Goal: Share content: Share content

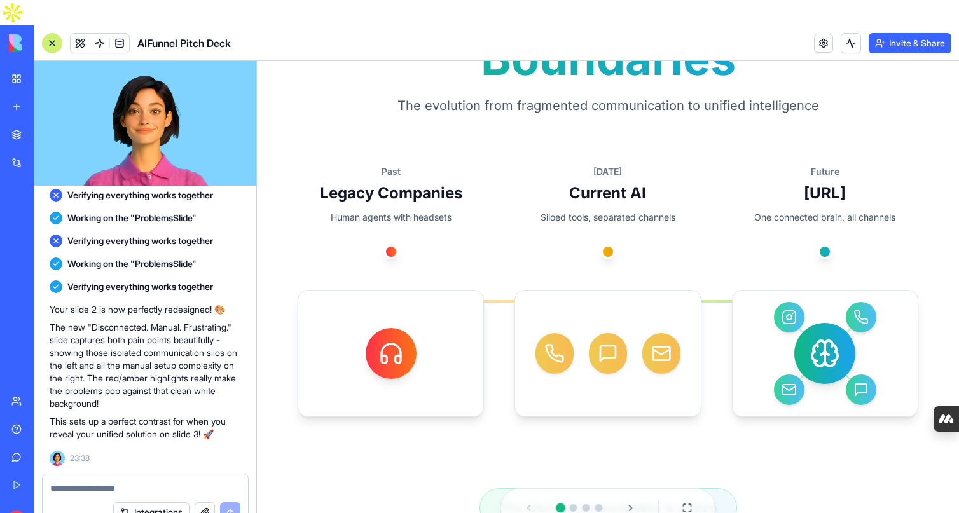
scroll to position [223, 0]
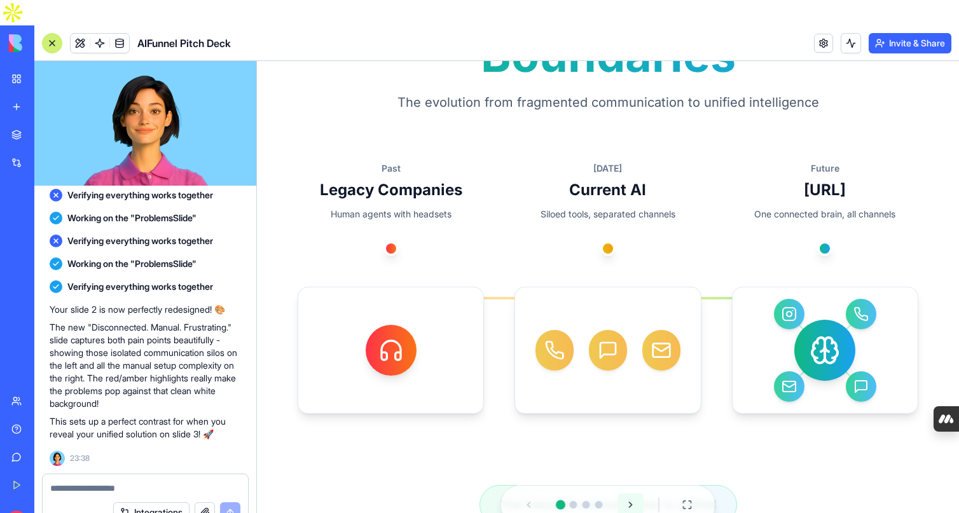
click at [630, 506] on button at bounding box center [630, 505] width 25 height 23
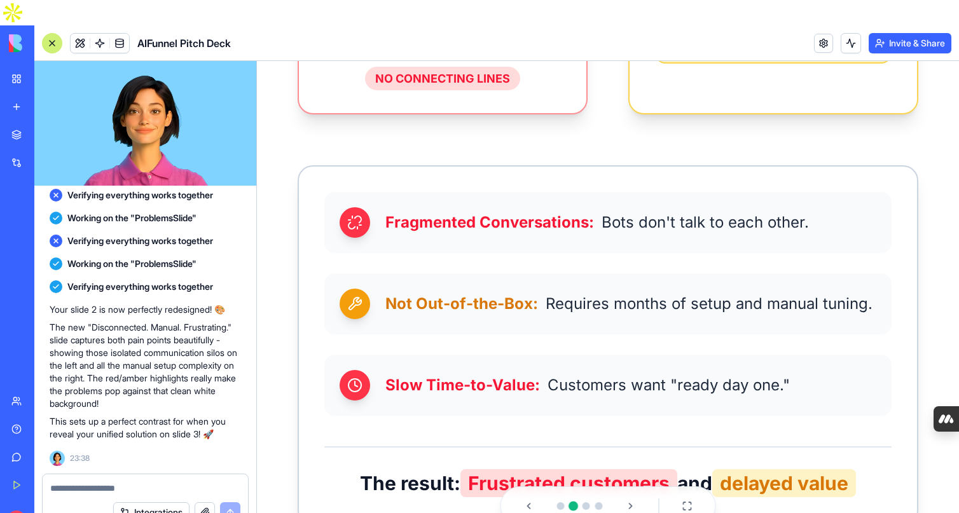
scroll to position [777, 0]
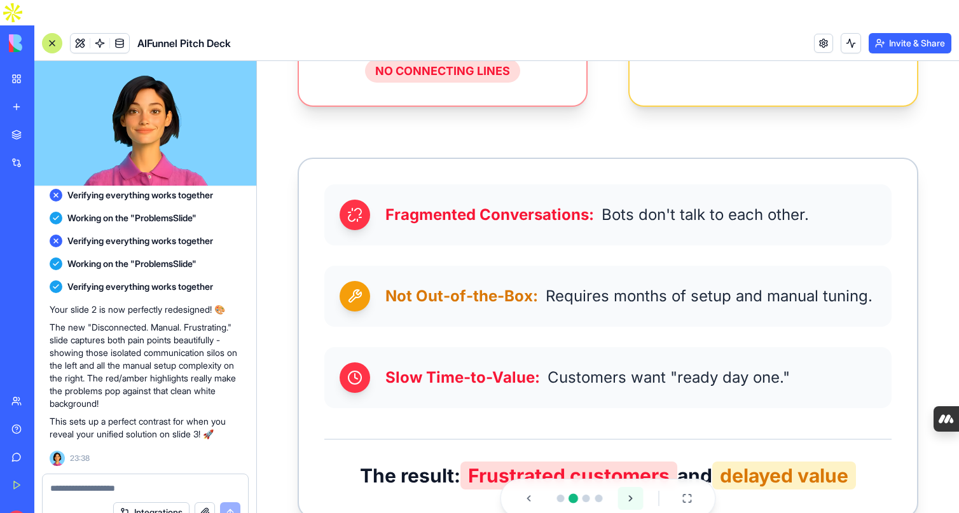
click at [634, 499] on button at bounding box center [630, 498] width 25 height 23
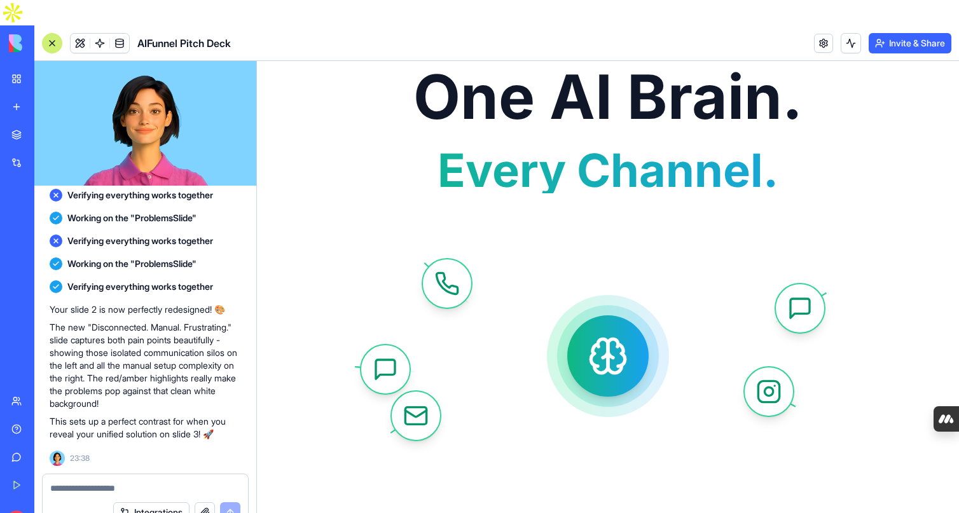
scroll to position [51, 0]
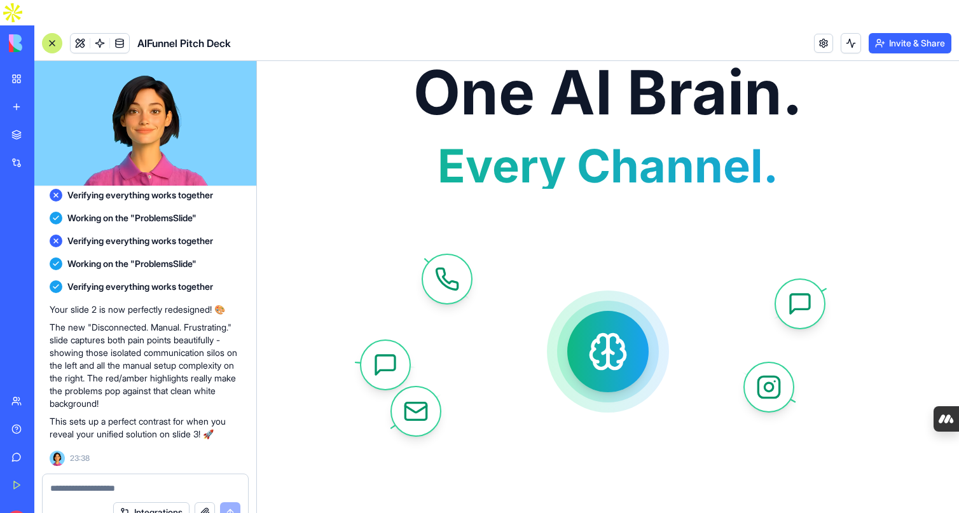
click at [88, 482] on textarea at bounding box center [145, 488] width 190 height 13
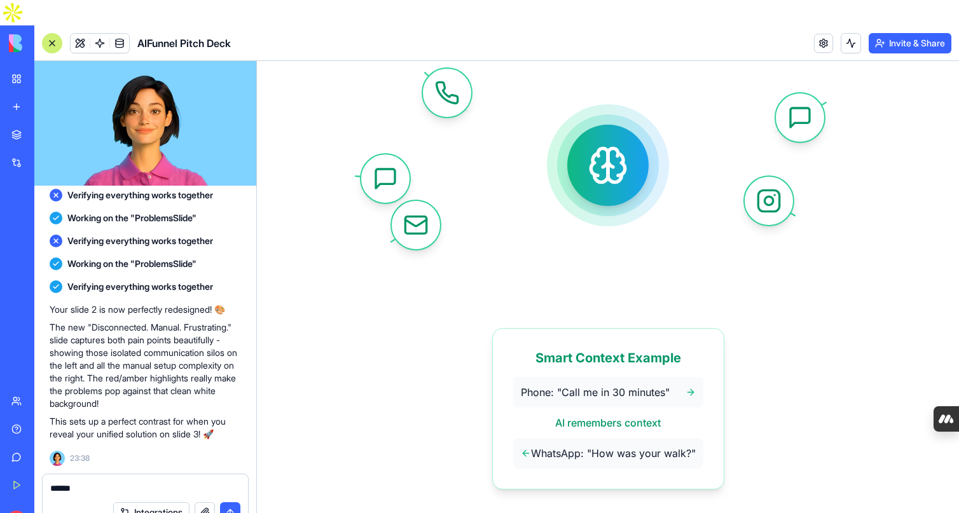
scroll to position [322, 0]
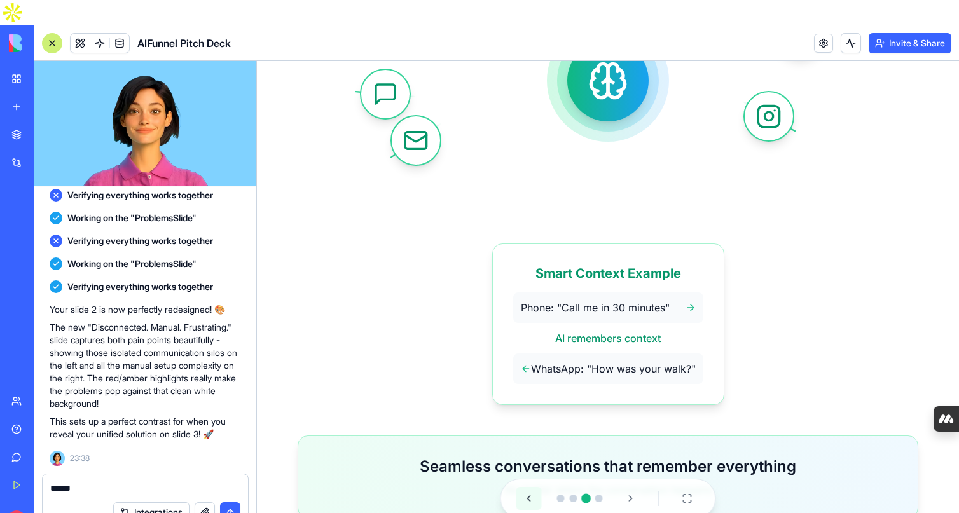
click at [529, 502] on button at bounding box center [529, 498] width 25 height 23
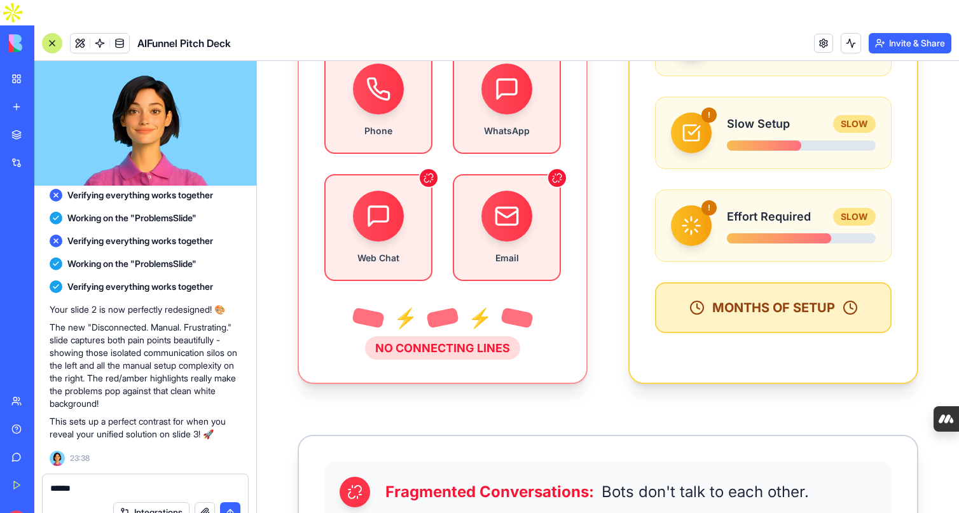
scroll to position [777, 0]
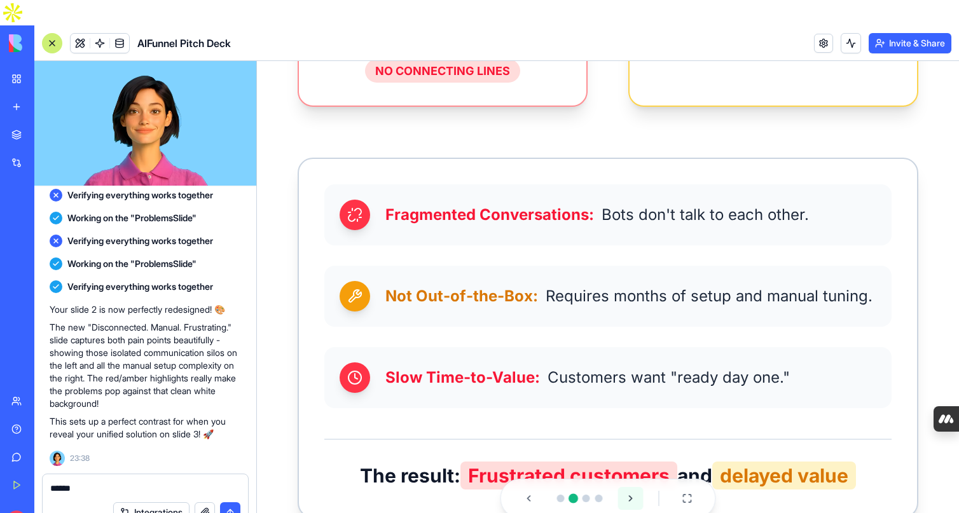
click at [630, 499] on button at bounding box center [630, 498] width 25 height 23
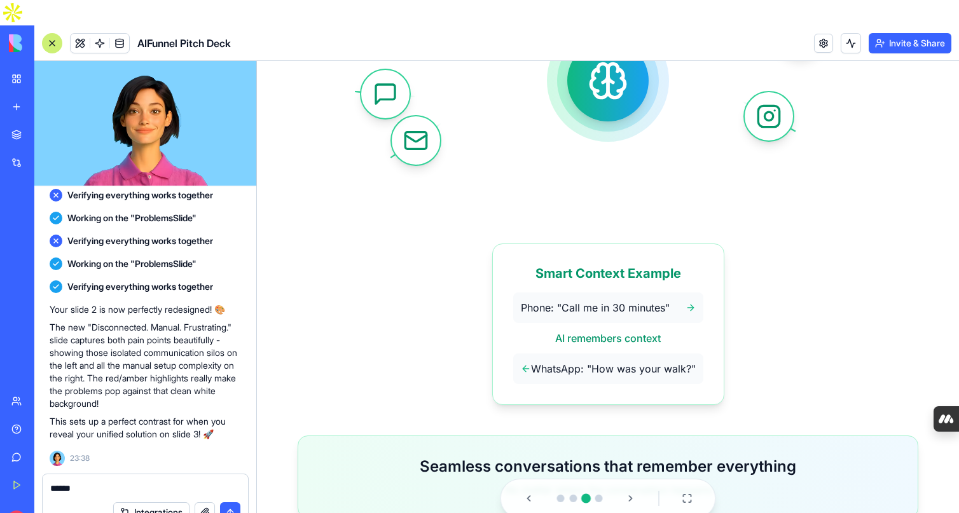
click at [83, 482] on textarea "*****" at bounding box center [145, 488] width 190 height 13
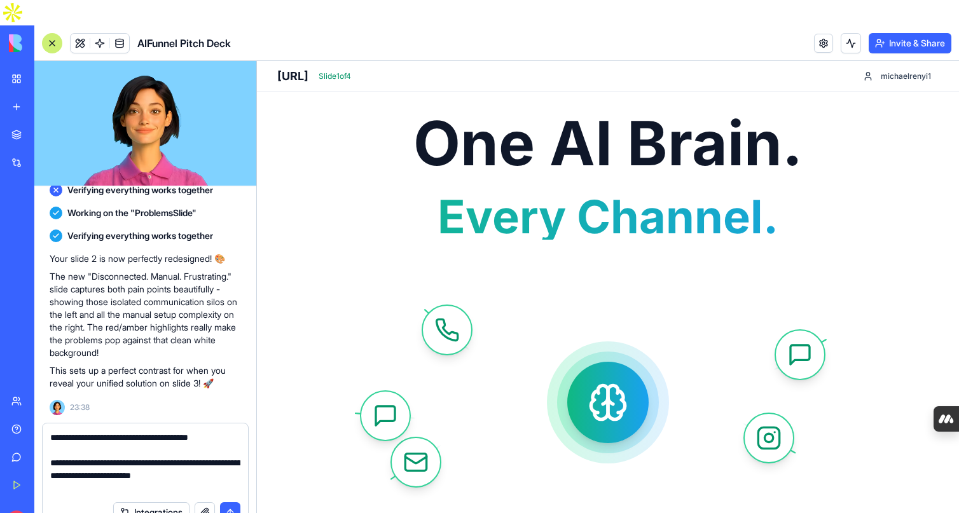
type textarea "**********"
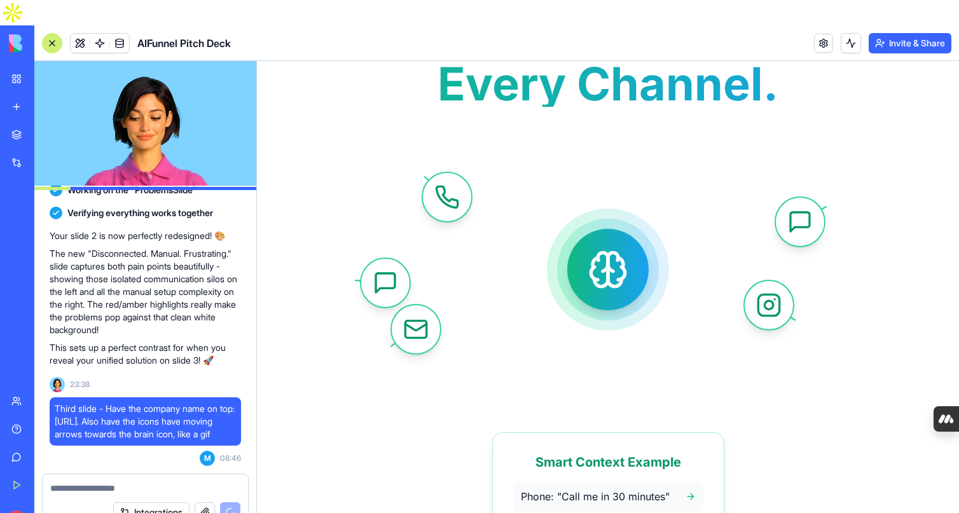
scroll to position [322, 0]
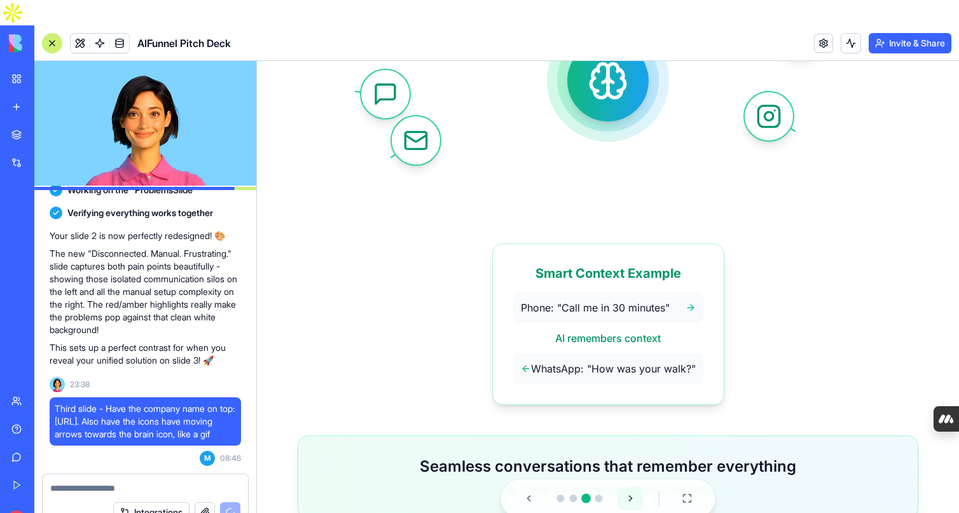
click at [630, 497] on button at bounding box center [630, 498] width 25 height 23
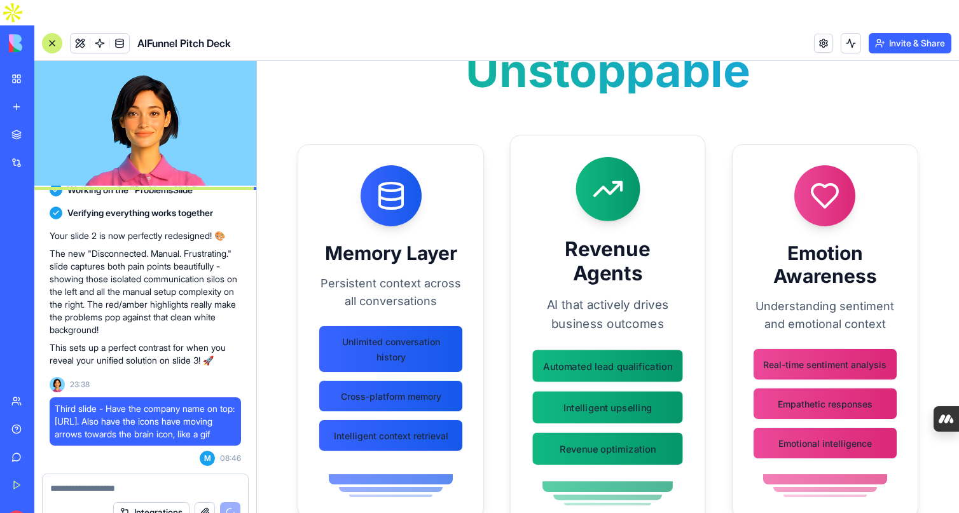
scroll to position [0, 0]
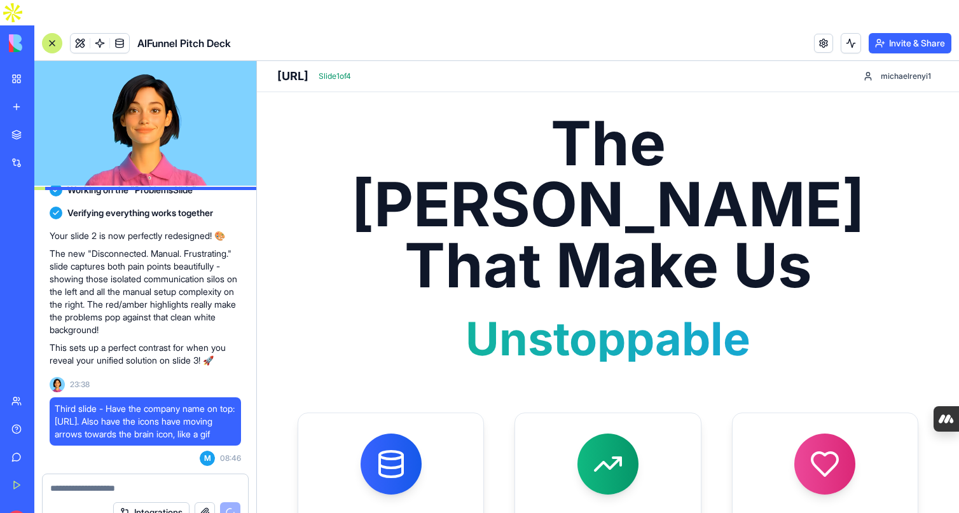
click at [116, 482] on textarea at bounding box center [145, 488] width 190 height 13
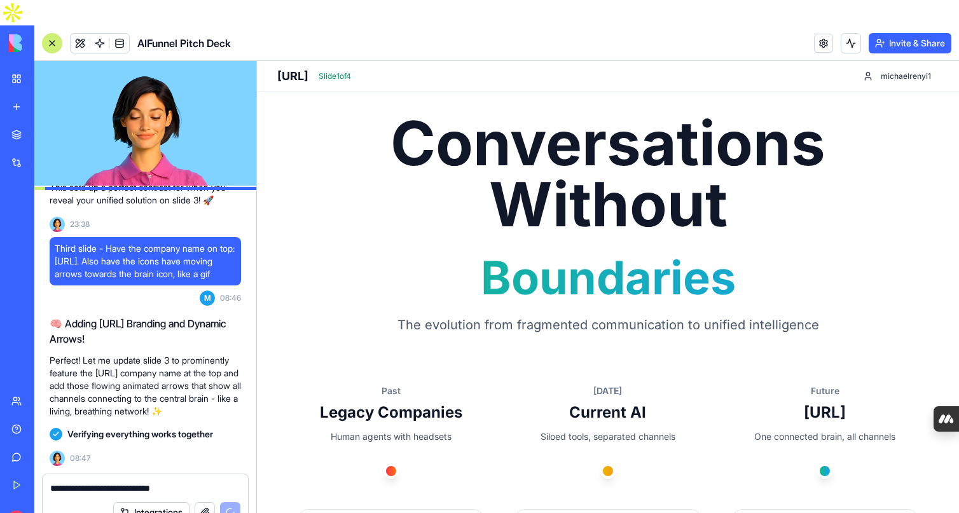
scroll to position [229, 0]
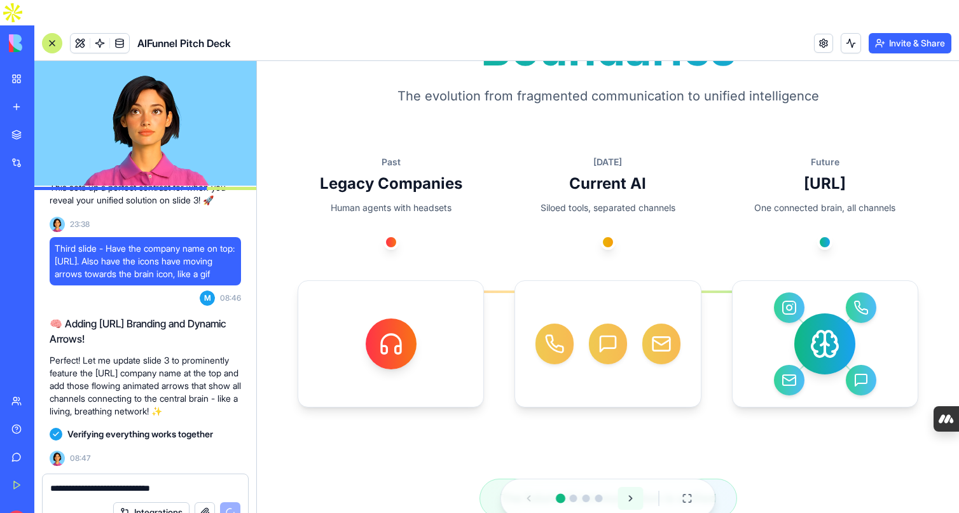
click at [618, 499] on button at bounding box center [630, 498] width 25 height 23
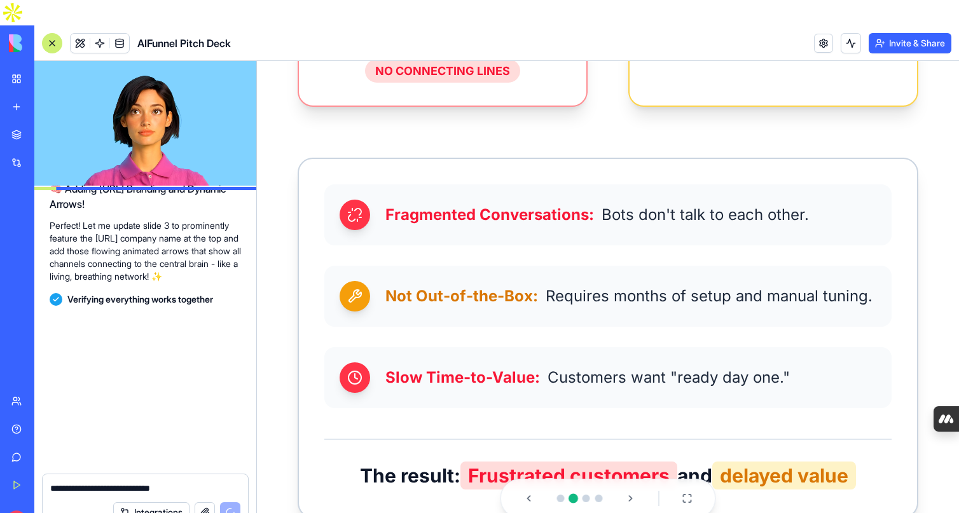
scroll to position [3503, 0]
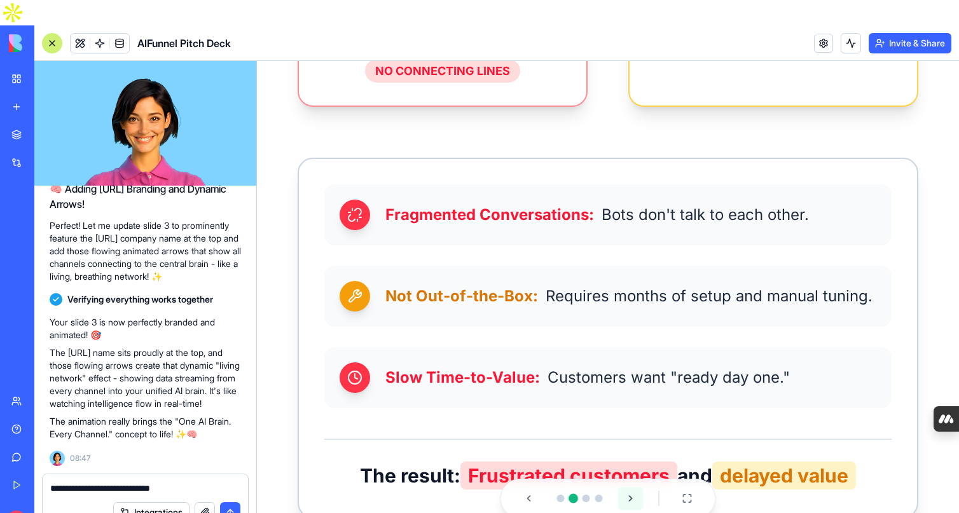
click at [631, 507] on button at bounding box center [630, 498] width 25 height 23
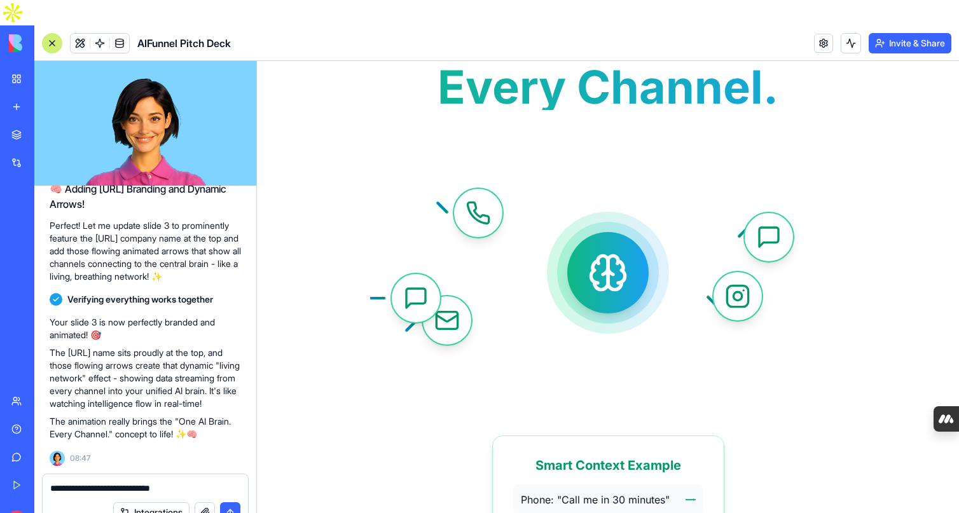
scroll to position [199, 0]
click at [73, 482] on textarea "**********" at bounding box center [145, 488] width 190 height 13
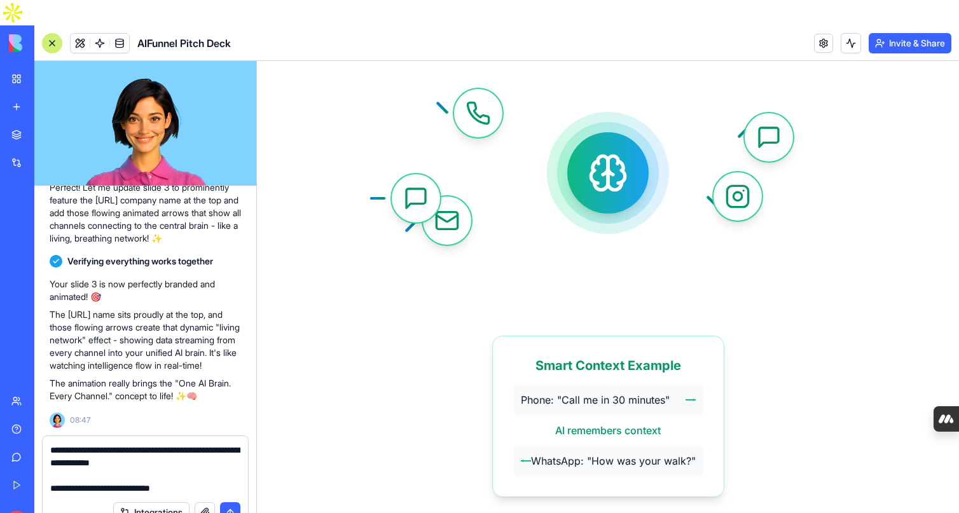
scroll to position [391, 0]
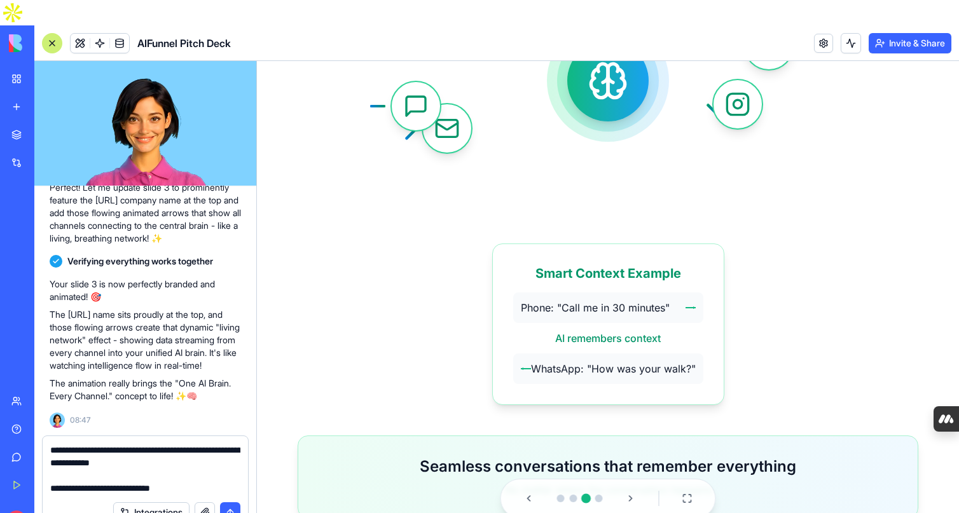
click at [159, 444] on textarea "**********" at bounding box center [145, 469] width 190 height 51
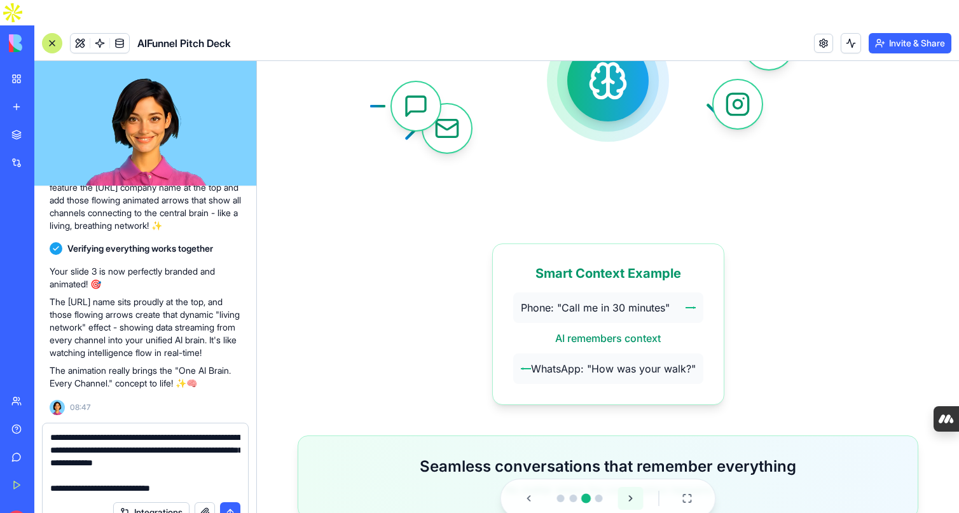
click at [631, 496] on button at bounding box center [630, 498] width 25 height 23
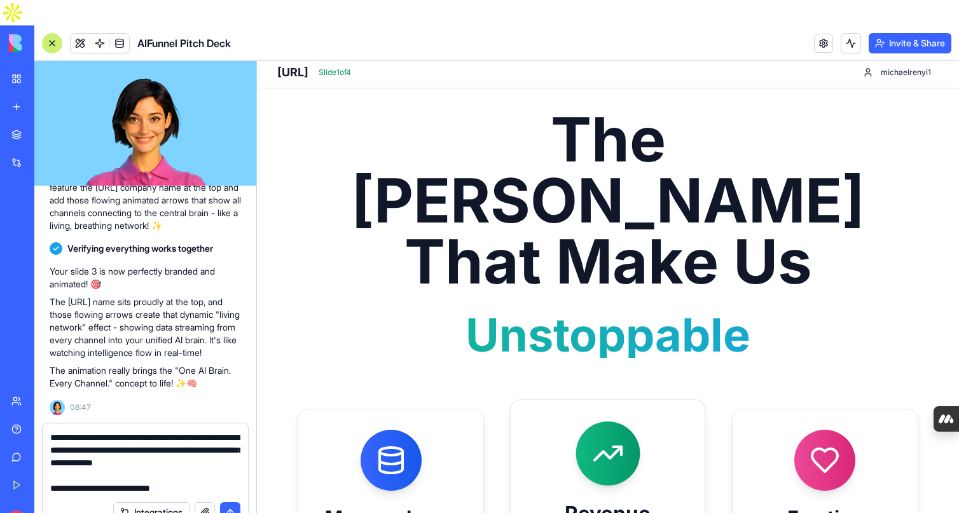
scroll to position [7, 0]
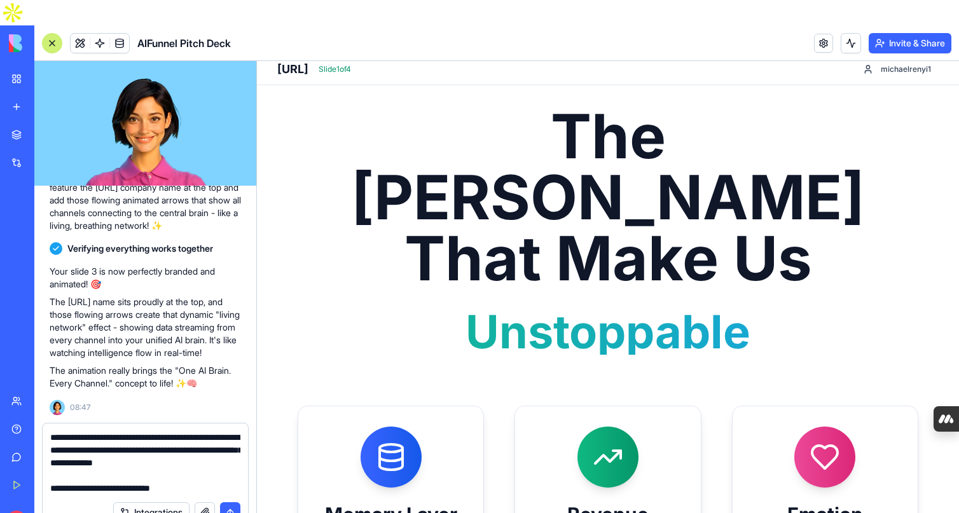
click at [618, 190] on h1 "The Moats That Make Us" at bounding box center [608, 197] width 621 height 183
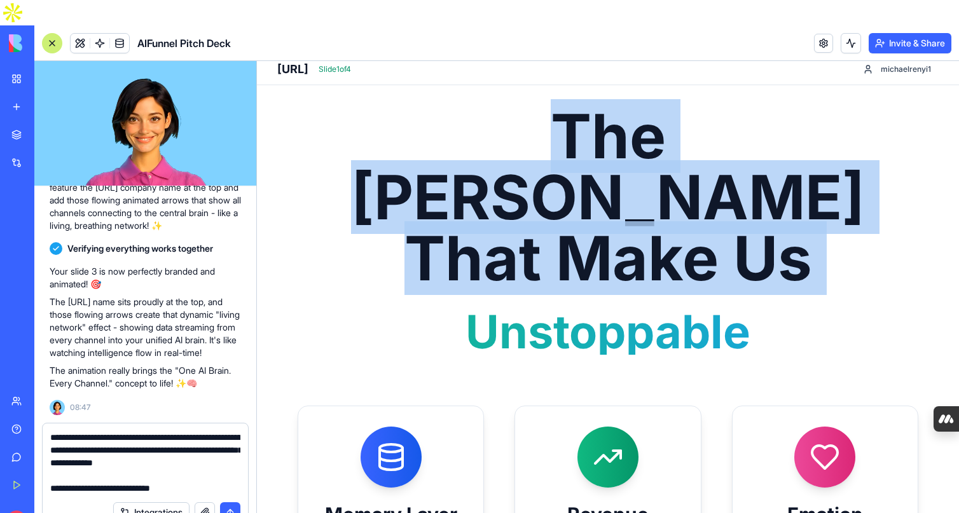
click at [618, 190] on h1 "The Moats That Make Us" at bounding box center [608, 197] width 621 height 183
copy h1 "The Moats That Make Us"
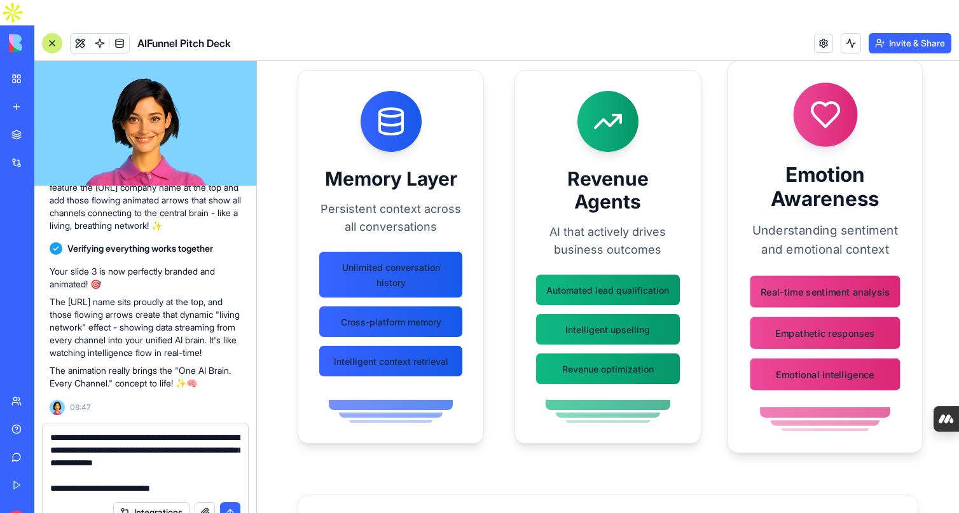
scroll to position [461, 0]
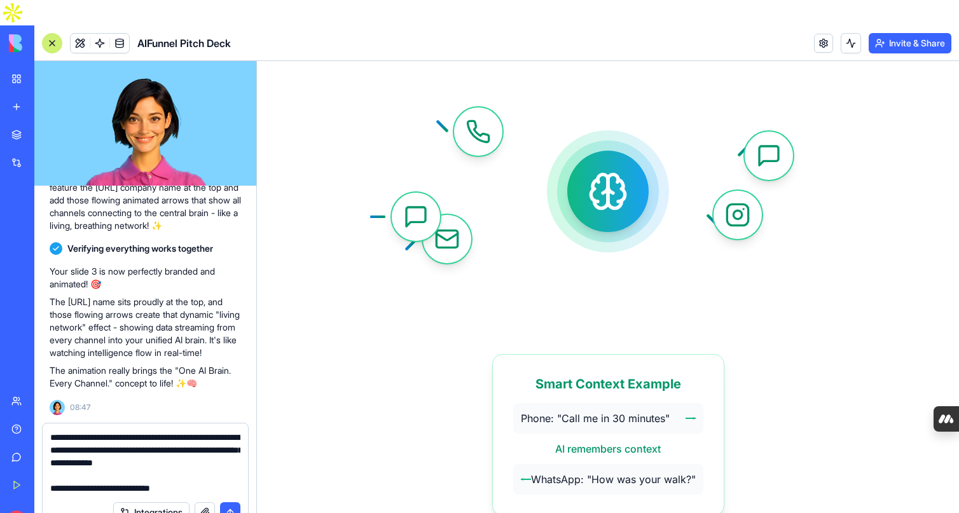
scroll to position [391, 0]
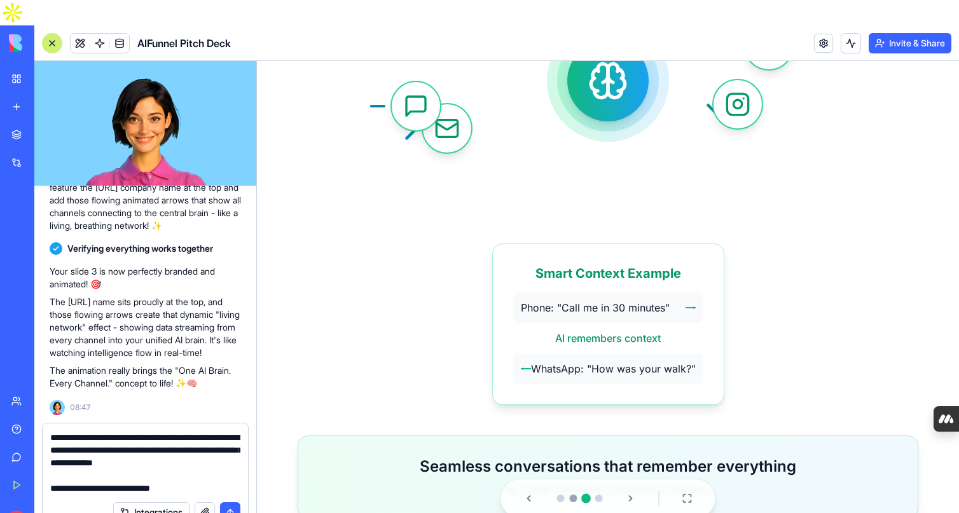
click at [574, 498] on button "Go to slide 2" at bounding box center [574, 499] width 8 height 8
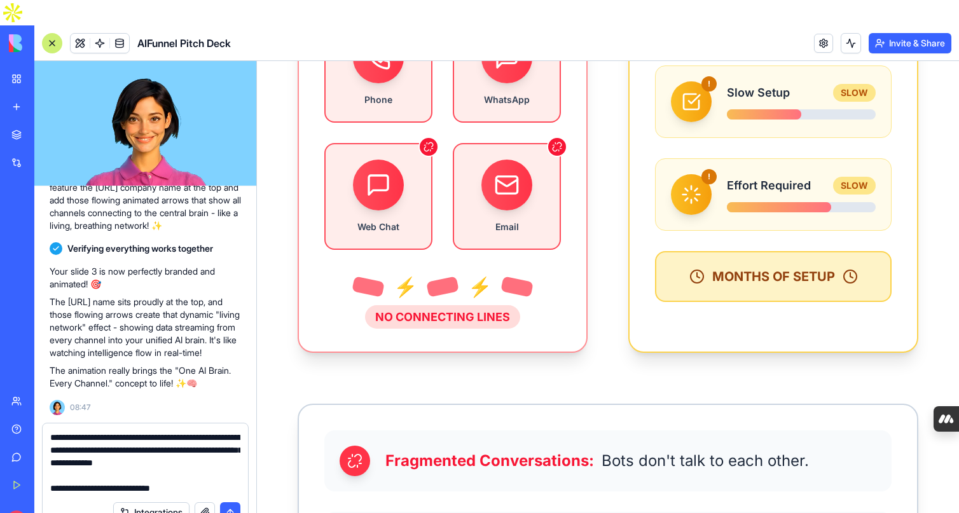
scroll to position [777, 0]
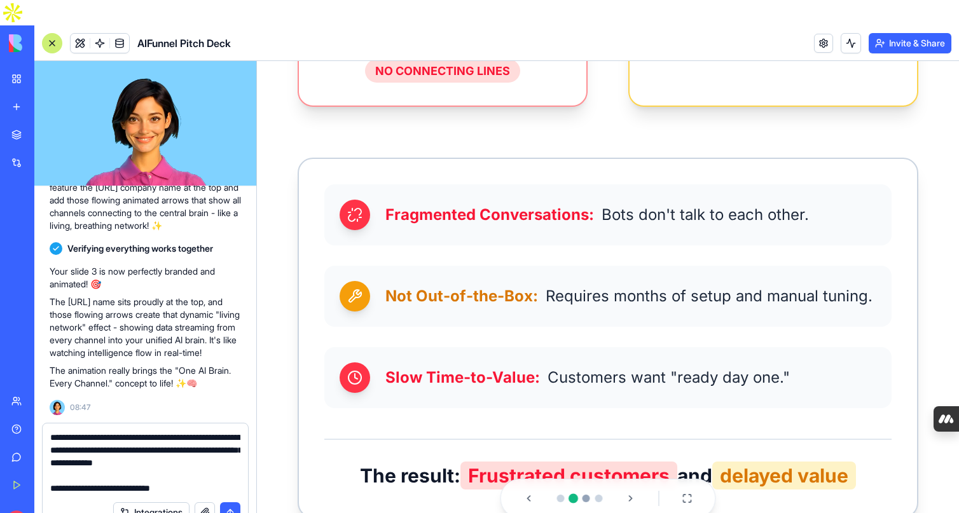
click at [586, 498] on button "Go to slide 3" at bounding box center [587, 499] width 8 height 8
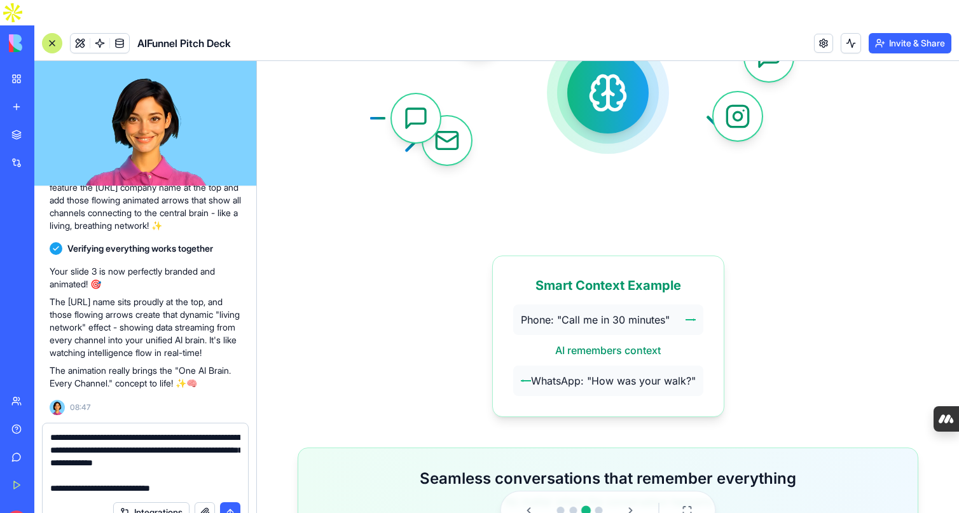
scroll to position [376, 0]
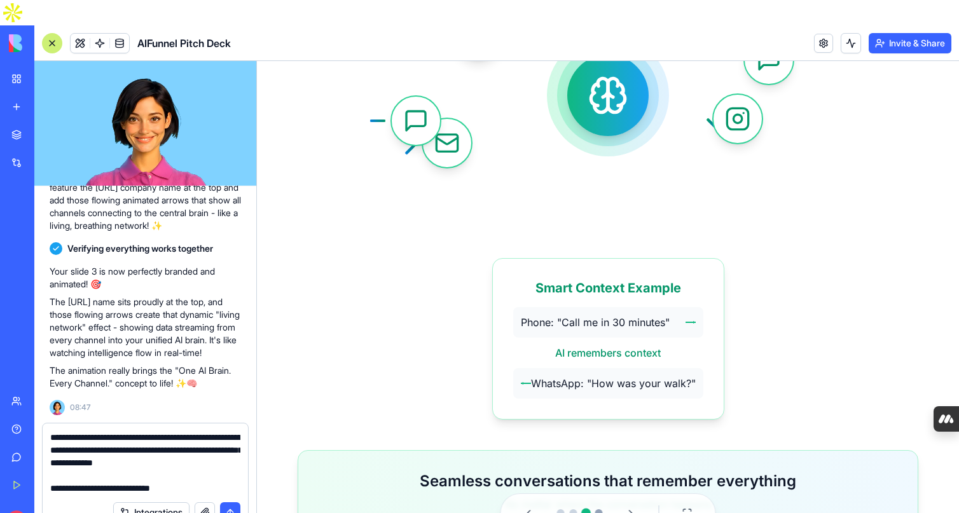
click at [597, 513] on button "Go to slide 4" at bounding box center [599, 514] width 8 height 8
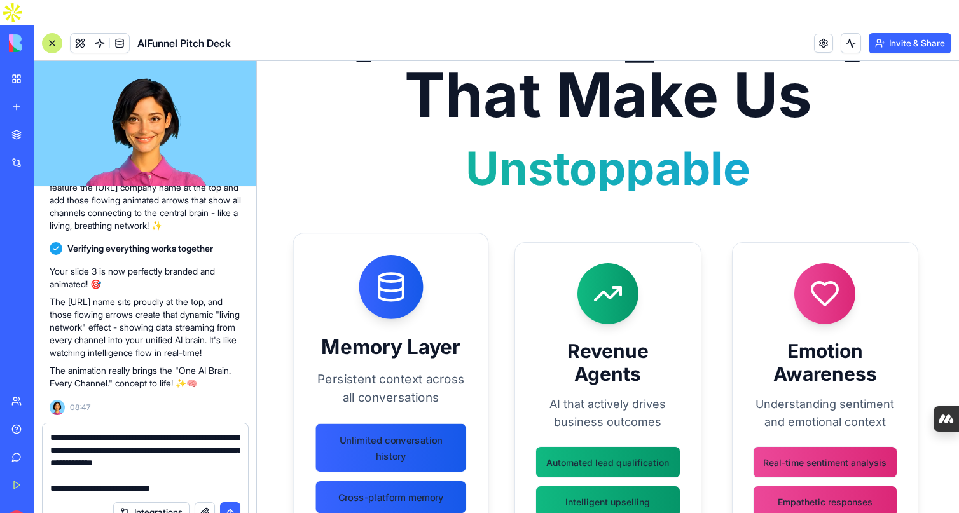
scroll to position [155, 0]
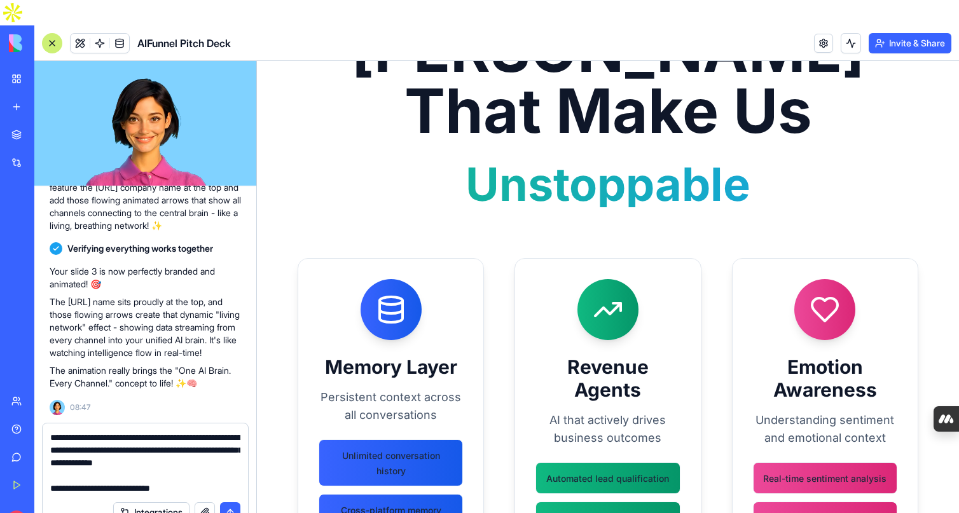
click at [186, 463] on textarea "**********" at bounding box center [145, 463] width 190 height 64
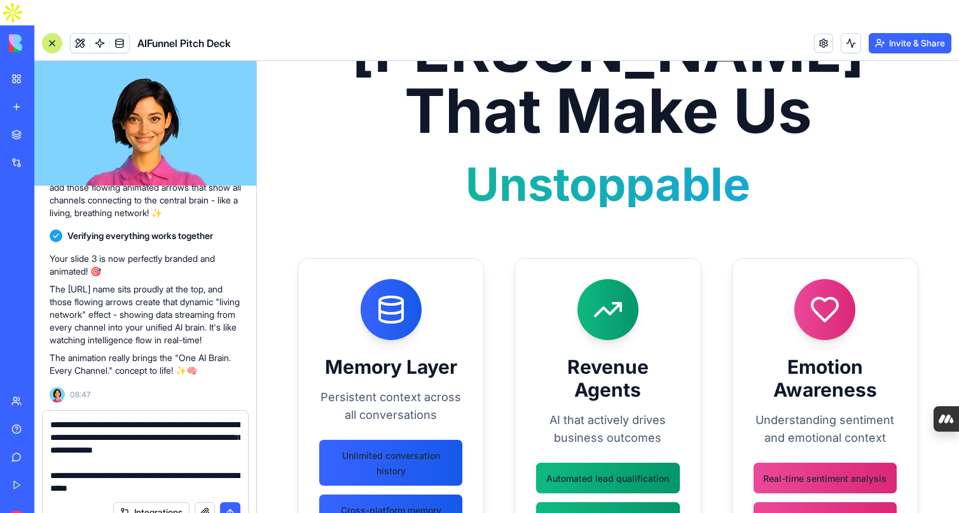
scroll to position [11, 0]
drag, startPoint x: 158, startPoint y: 451, endPoint x: 222, endPoint y: 437, distance: 65.8
click at [222, 437] on textarea "**********" at bounding box center [145, 457] width 190 height 76
paste textarea
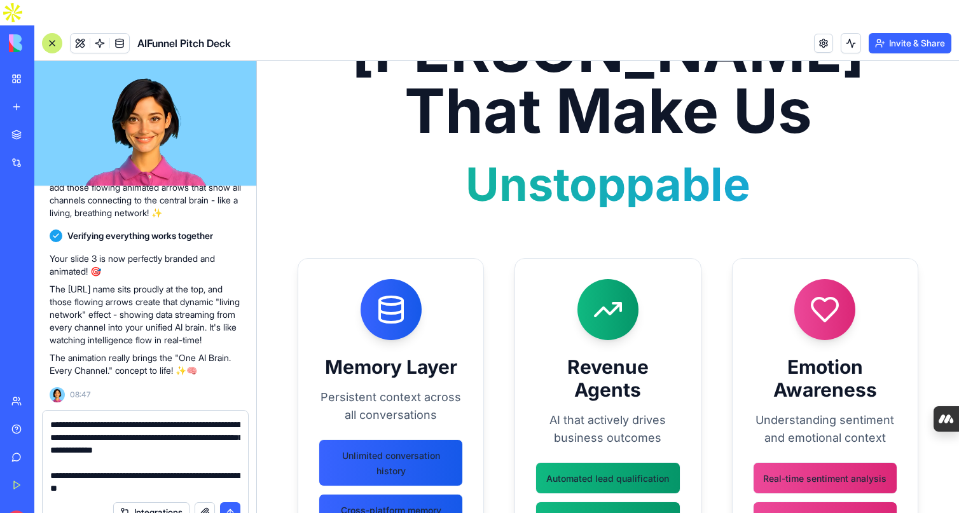
click at [51, 465] on textarea "**********" at bounding box center [145, 457] width 190 height 76
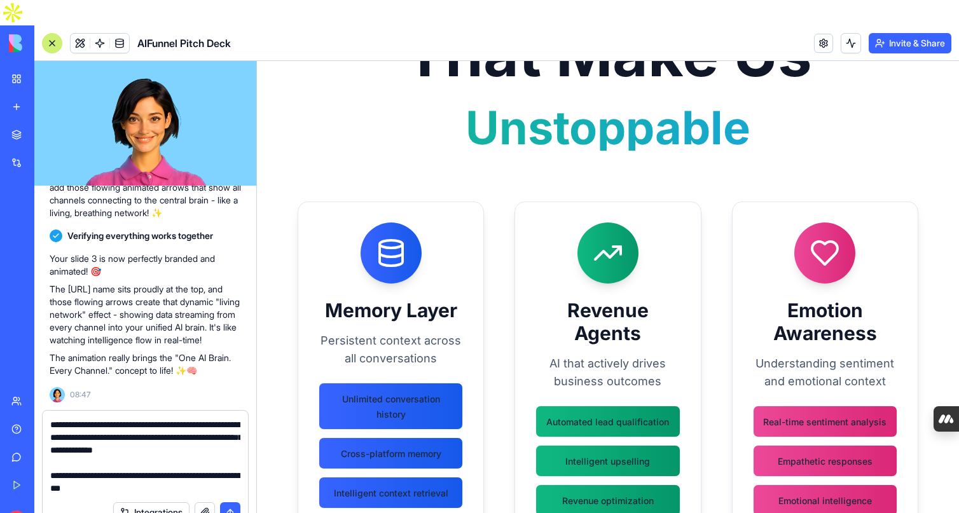
scroll to position [63, 0]
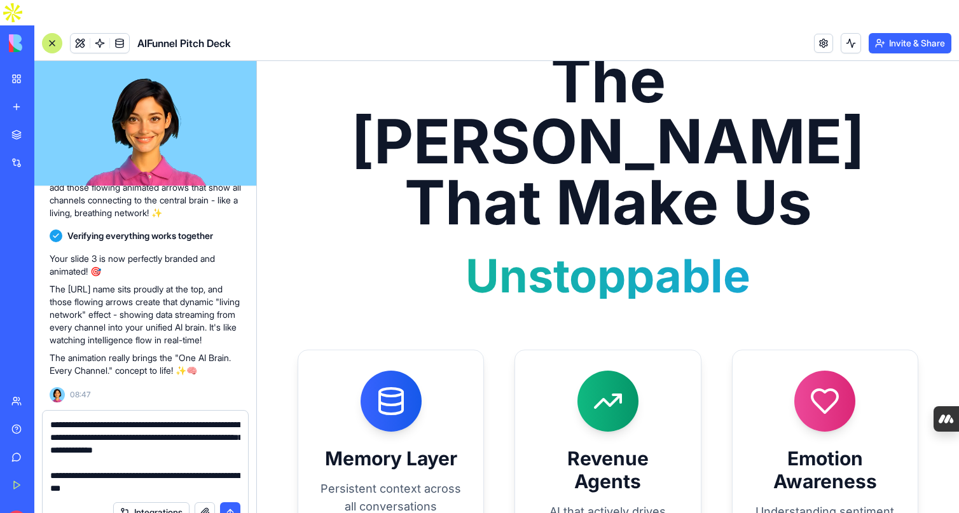
click at [154, 461] on textarea "**********" at bounding box center [145, 457] width 190 height 76
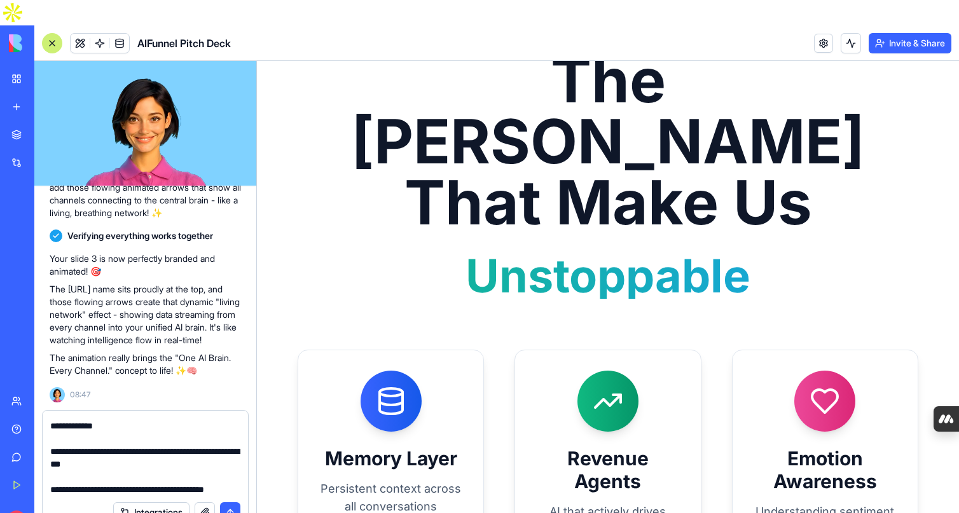
scroll to position [37, 0]
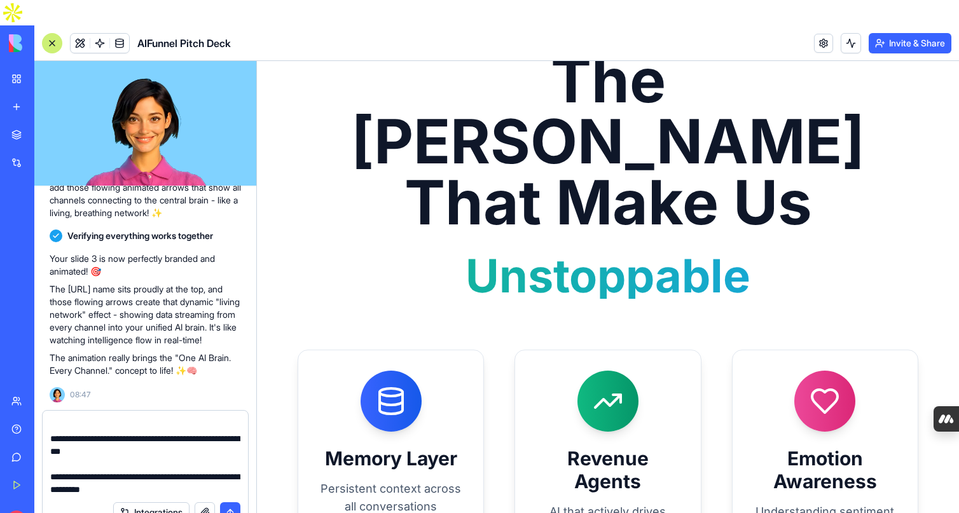
type textarea "**********"
click at [234, 503] on button "submit" at bounding box center [230, 513] width 20 height 20
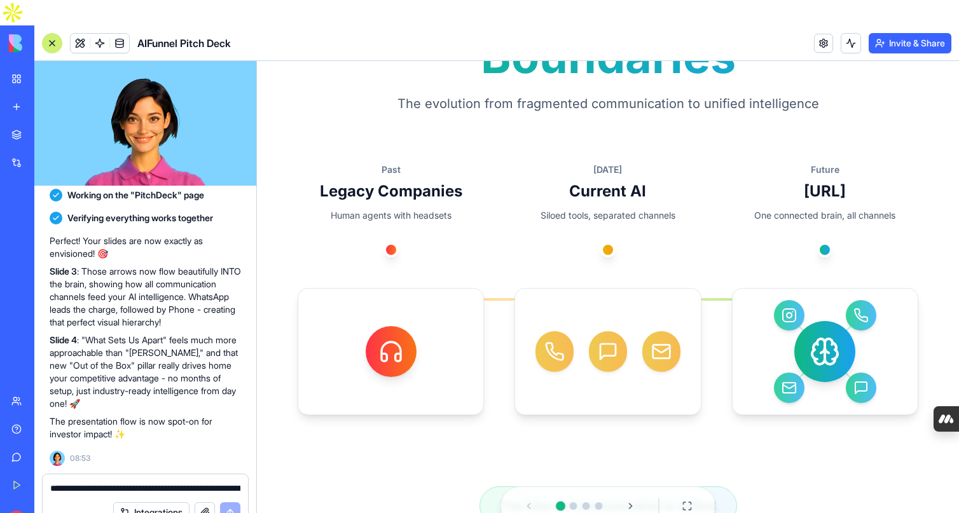
scroll to position [229, 0]
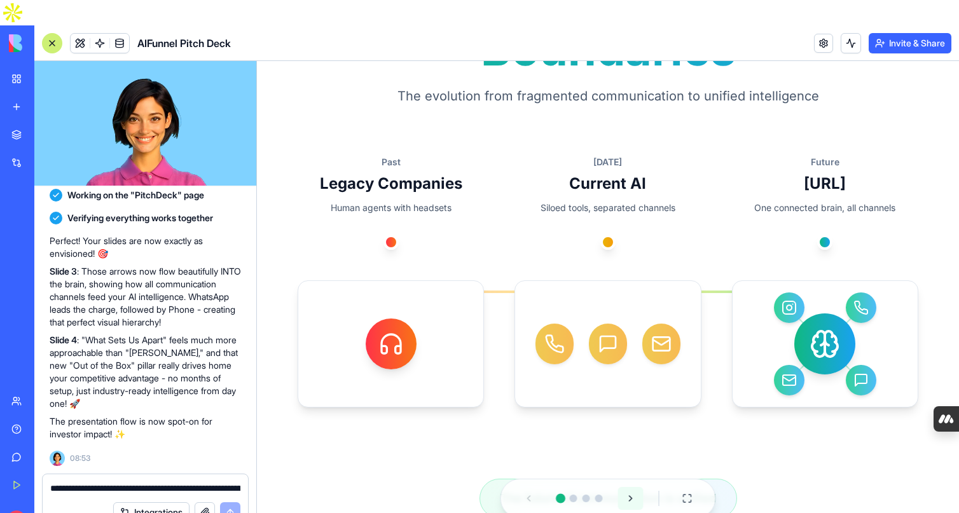
click at [630, 500] on button at bounding box center [630, 498] width 25 height 23
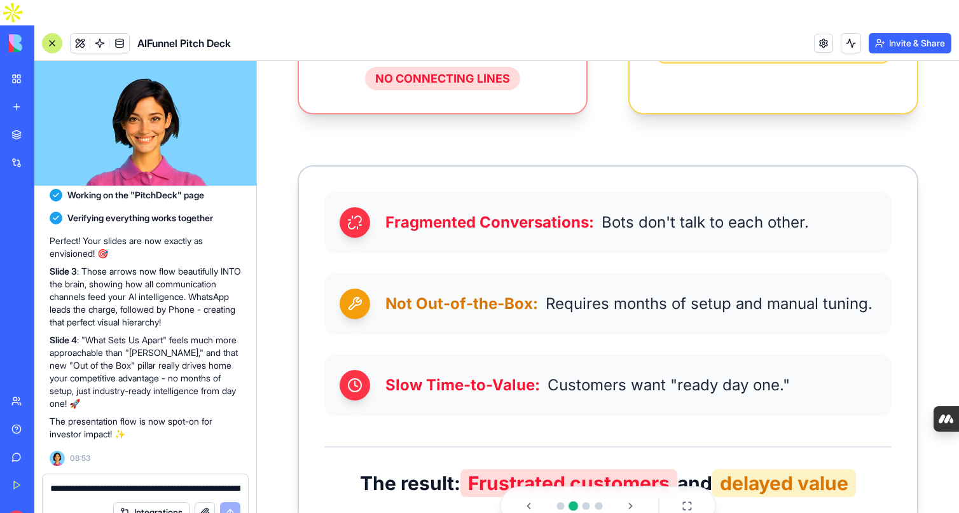
scroll to position [777, 0]
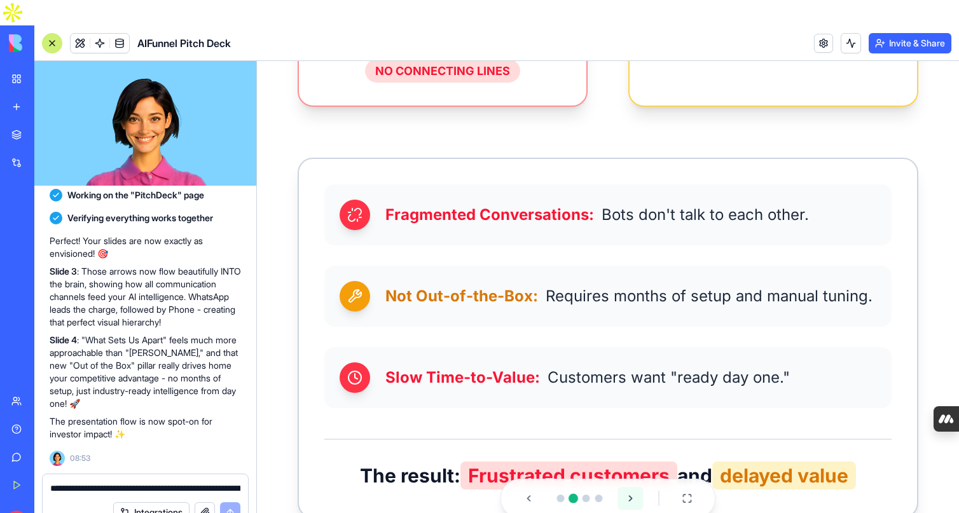
click at [627, 501] on button at bounding box center [630, 498] width 25 height 23
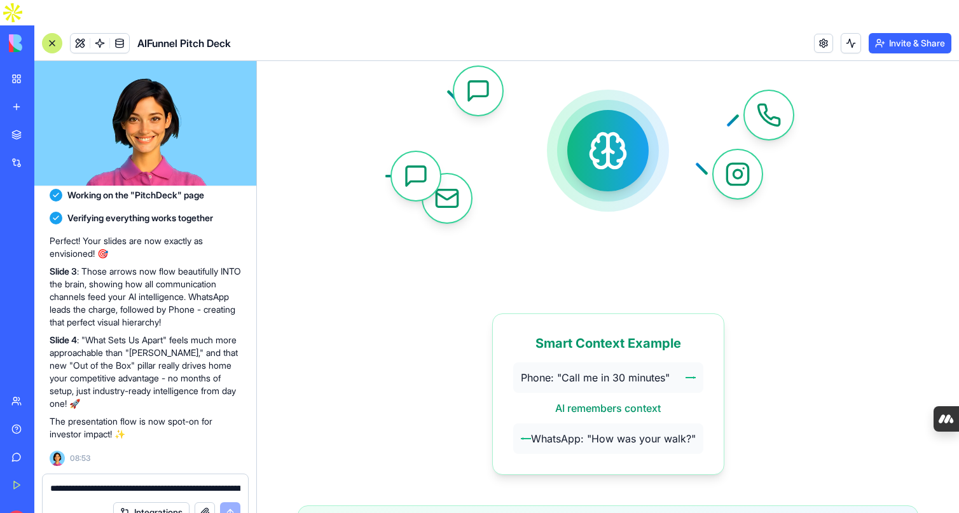
scroll to position [391, 0]
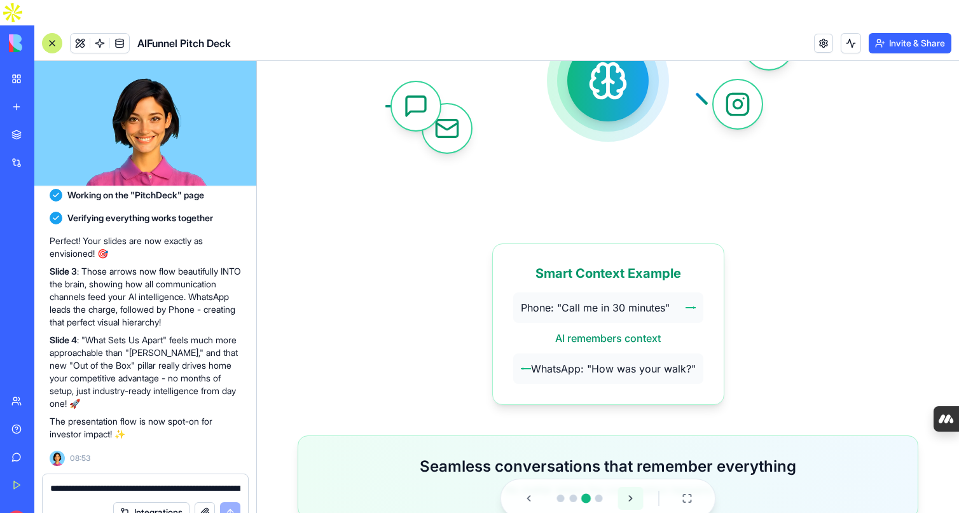
click at [632, 499] on button at bounding box center [630, 498] width 25 height 23
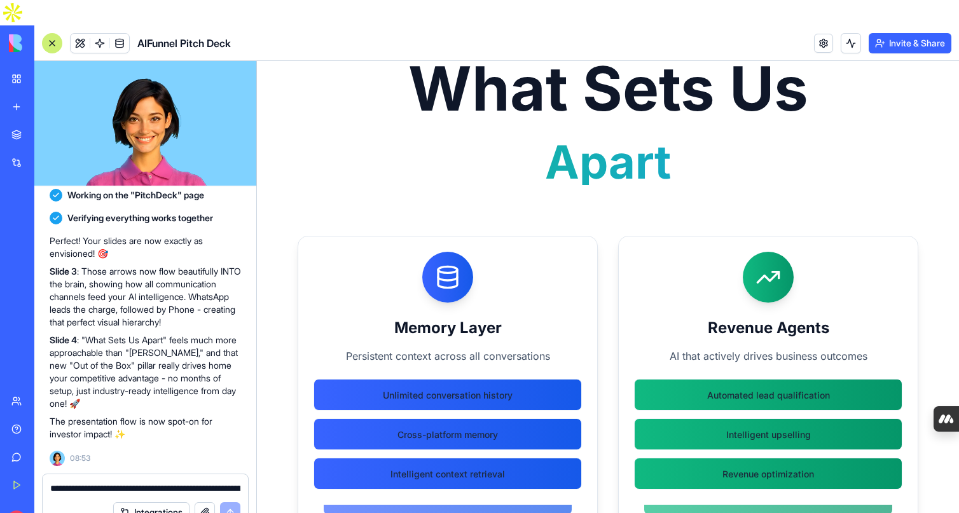
scroll to position [0, 0]
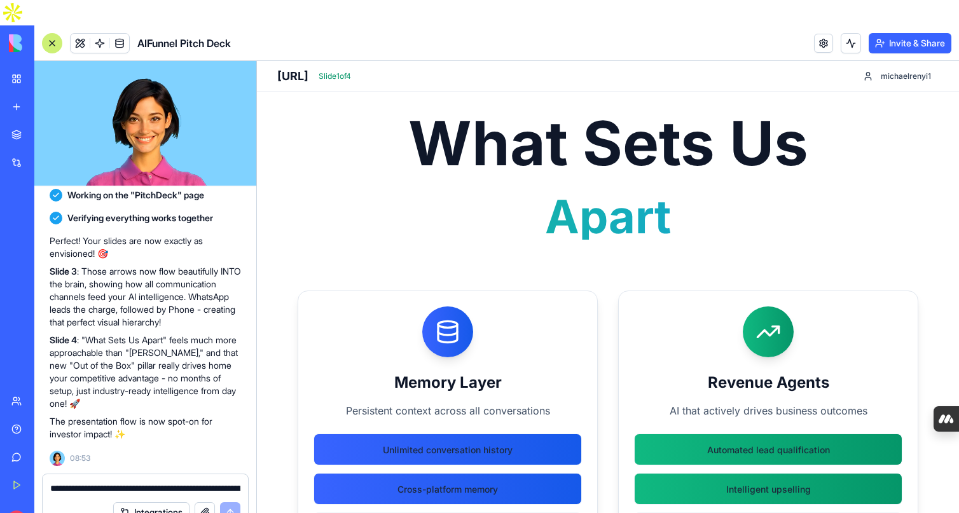
click at [910, 33] on button "Invite & Share" at bounding box center [910, 43] width 83 height 20
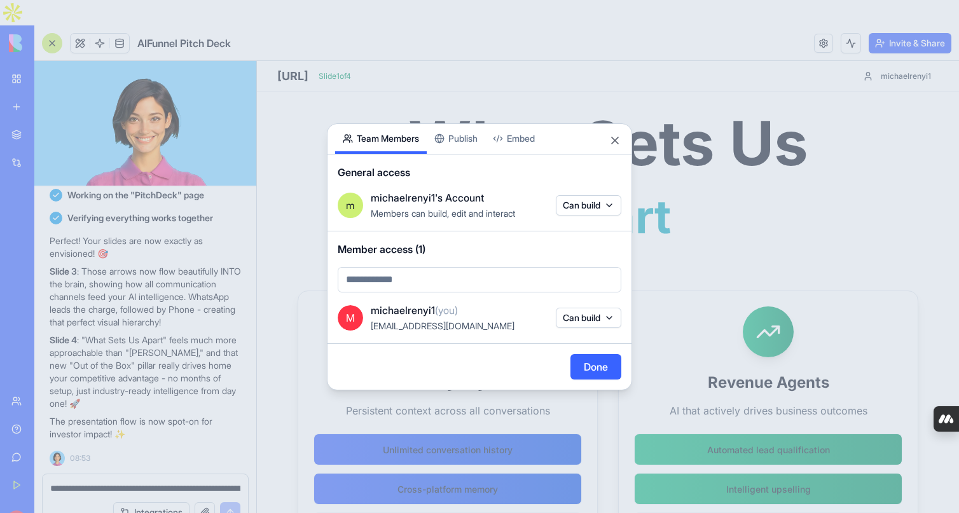
click at [453, 138] on div "Share App Team Members Publish Embed General access m michaelrenyi1's Account M…" at bounding box center [479, 256] width 305 height 267
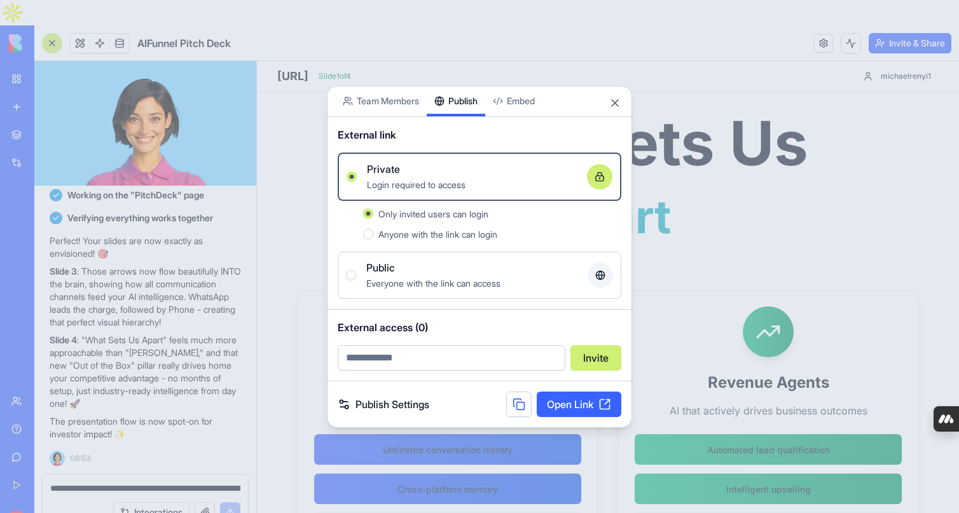
click at [513, 288] on div "Everyone with the link can access" at bounding box center [471, 282] width 211 height 15
click at [356, 281] on button "Public Everyone with the link can access" at bounding box center [351, 275] width 10 height 10
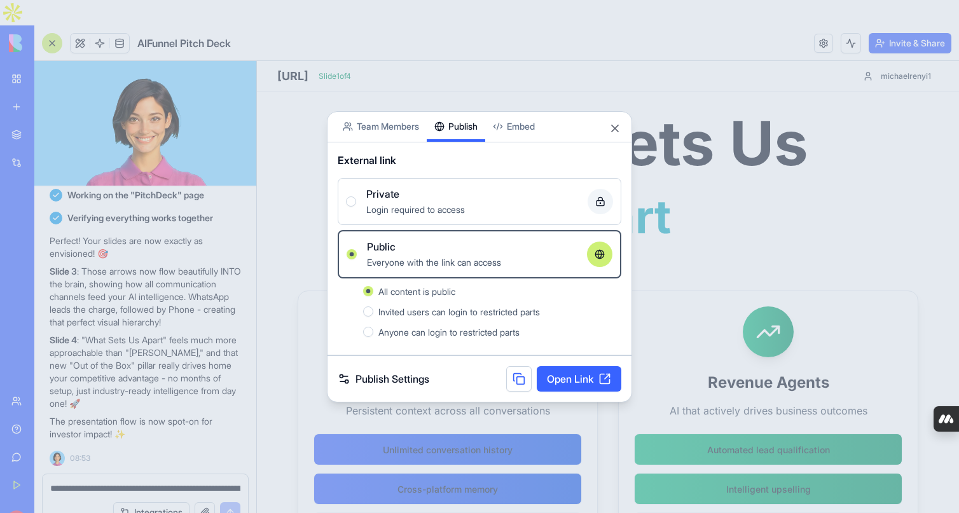
click at [542, 202] on div "Login required to access" at bounding box center [471, 209] width 211 height 15
click at [356, 201] on button "Private Login required to access" at bounding box center [351, 202] width 10 height 10
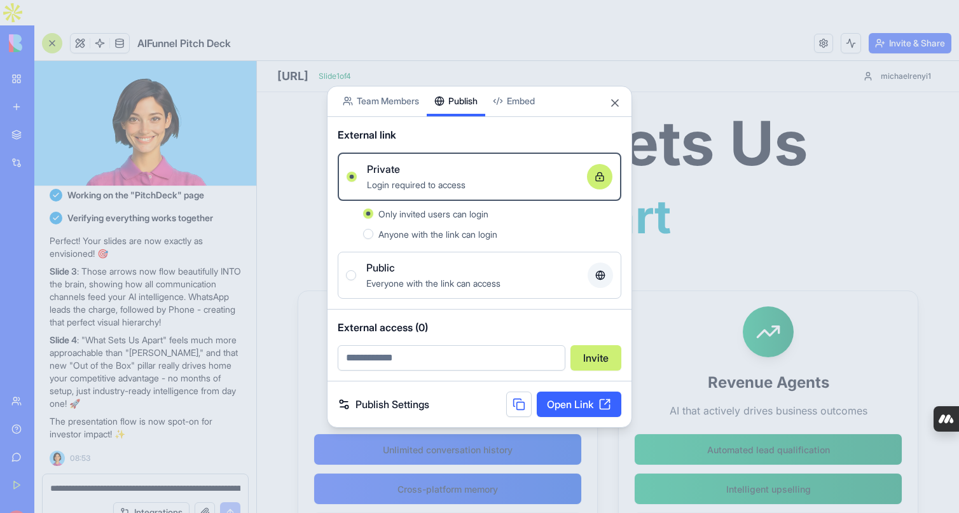
click at [579, 400] on link "Open Link" at bounding box center [579, 404] width 85 height 25
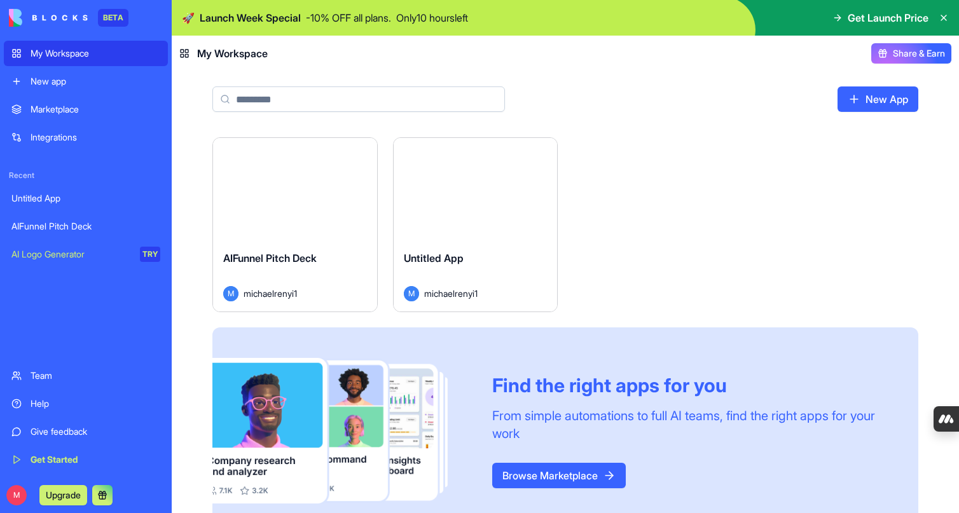
click at [278, 207] on div "Launch" at bounding box center [295, 189] width 164 height 102
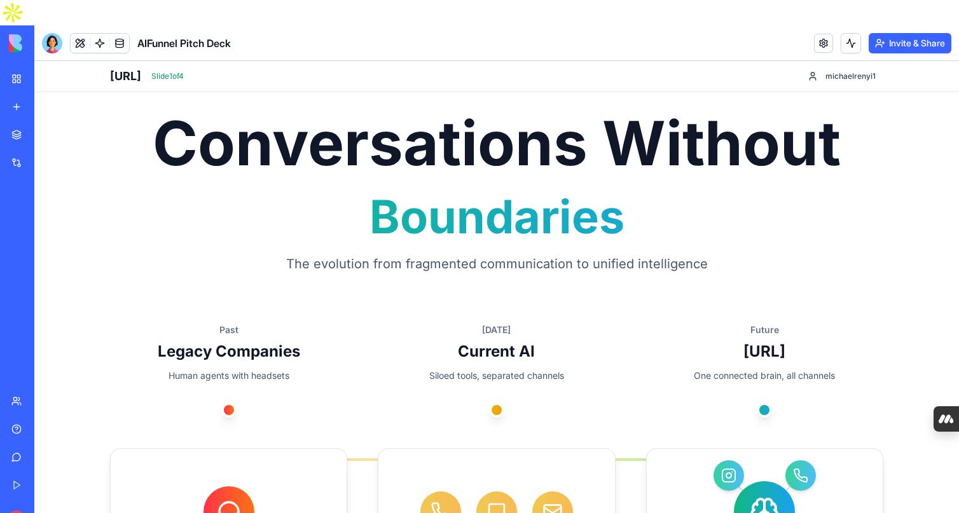
click at [255, 253] on div "Conversations Without Boundaries The evolution from fragmented communication to…" at bounding box center [496, 193] width 773 height 160
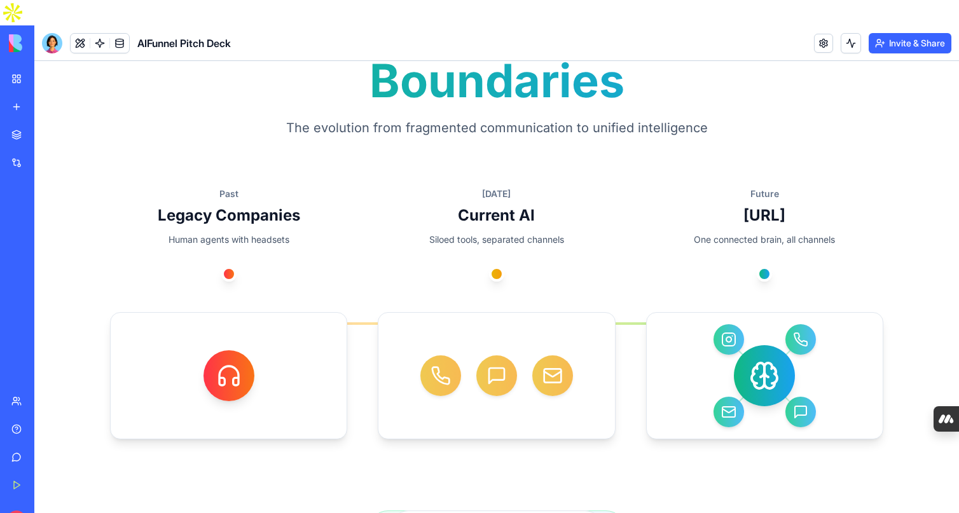
scroll to position [168, 0]
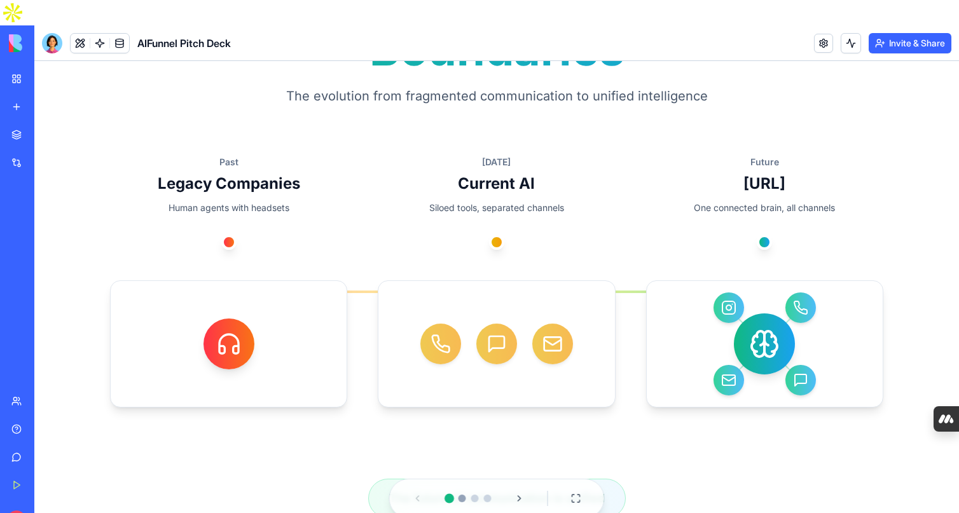
click at [462, 500] on button "Go to slide 2" at bounding box center [463, 499] width 8 height 8
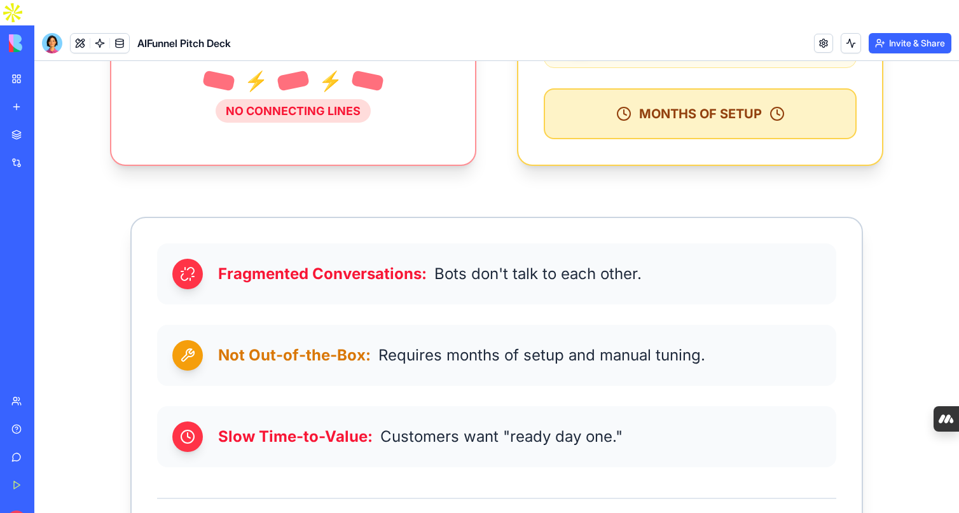
scroll to position [752, 0]
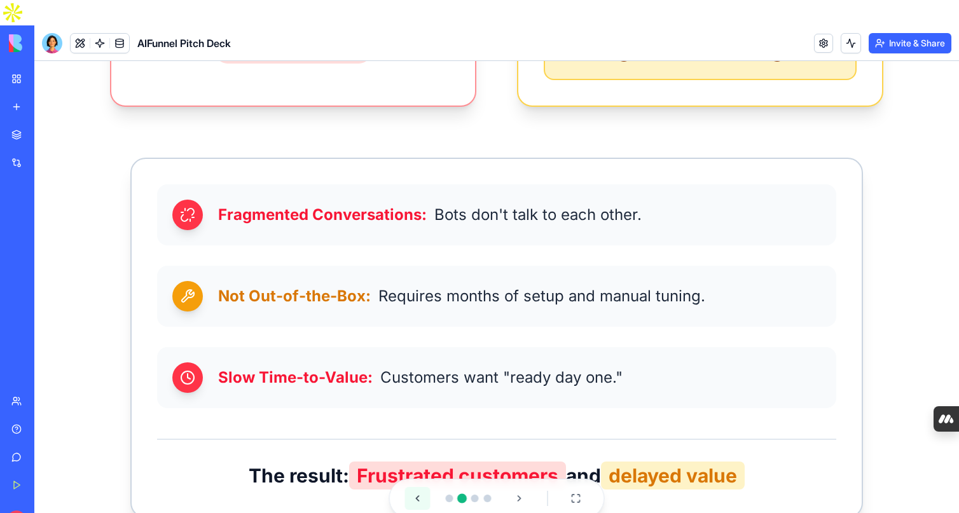
click at [412, 501] on button at bounding box center [417, 498] width 25 height 23
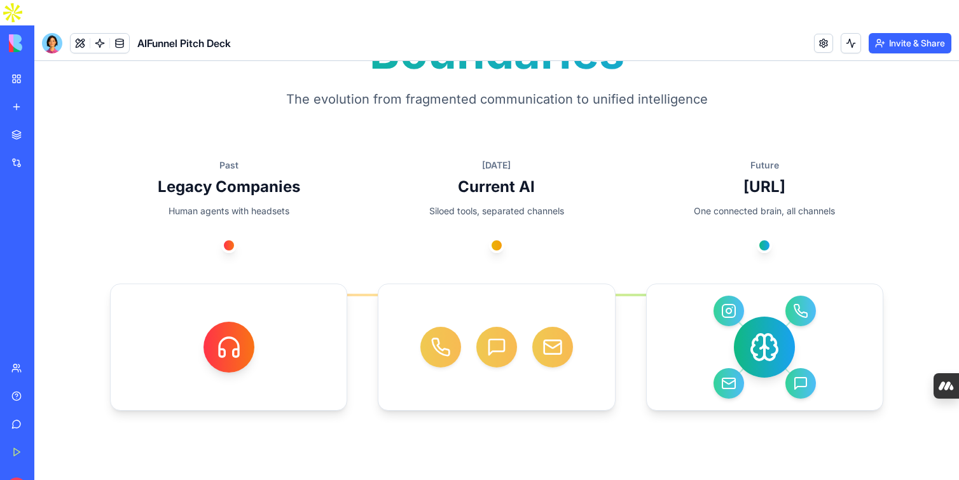
scroll to position [201, 0]
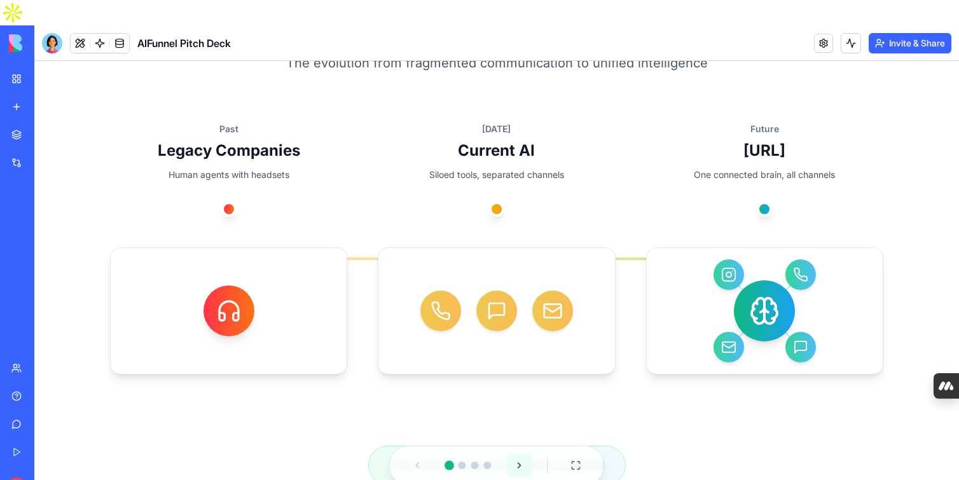
click at [519, 463] on button at bounding box center [519, 465] width 25 height 23
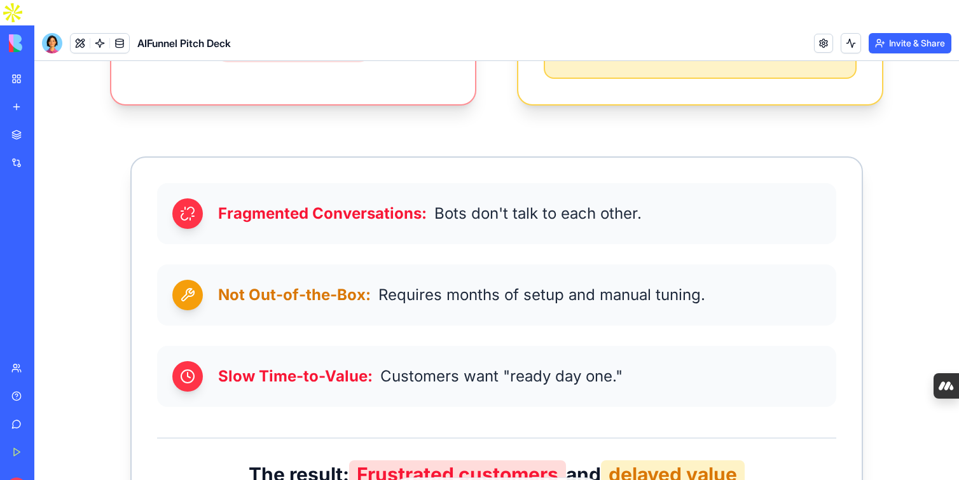
scroll to position [786, 0]
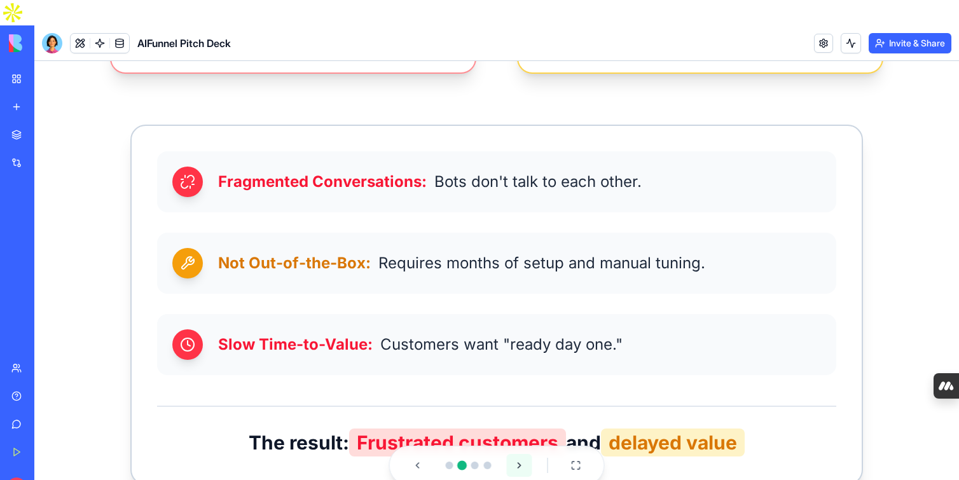
click at [522, 471] on button at bounding box center [519, 465] width 25 height 23
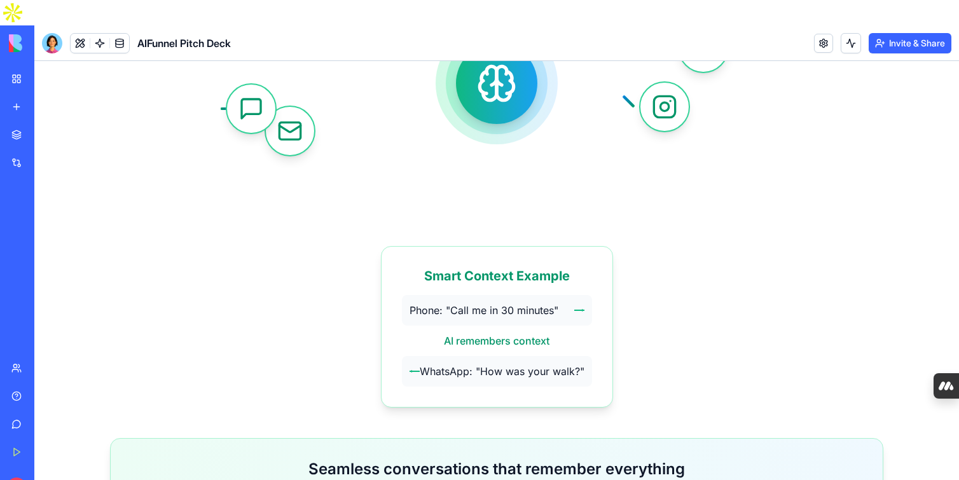
scroll to position [424, 0]
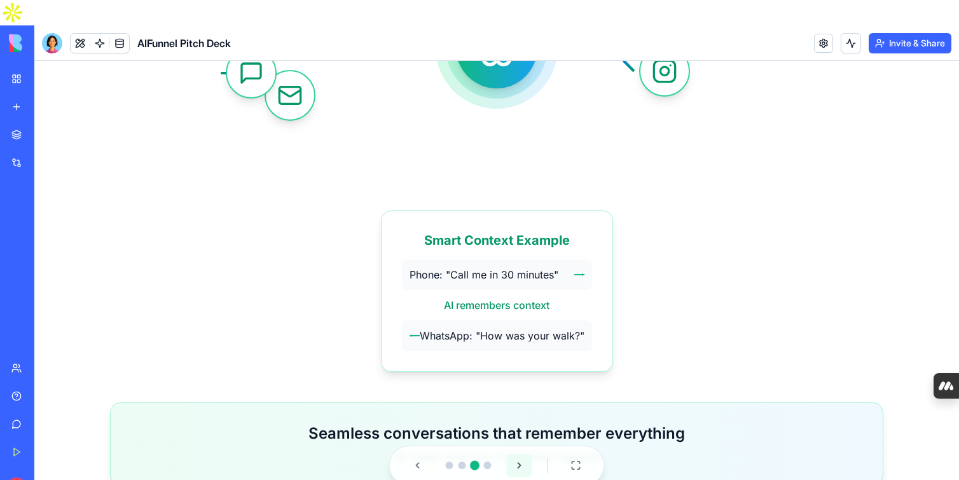
click at [520, 467] on button at bounding box center [519, 465] width 25 height 23
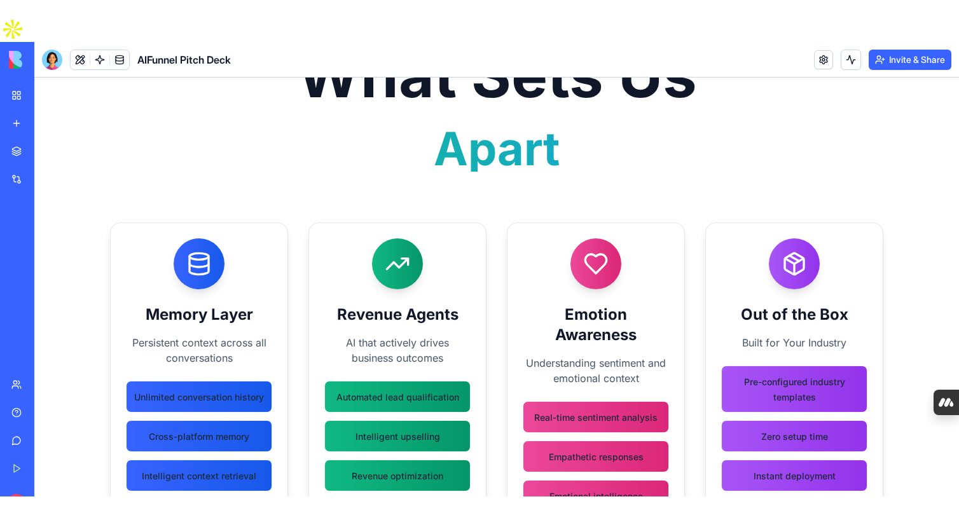
scroll to position [0, 0]
